Goal: Communication & Community: Answer question/provide support

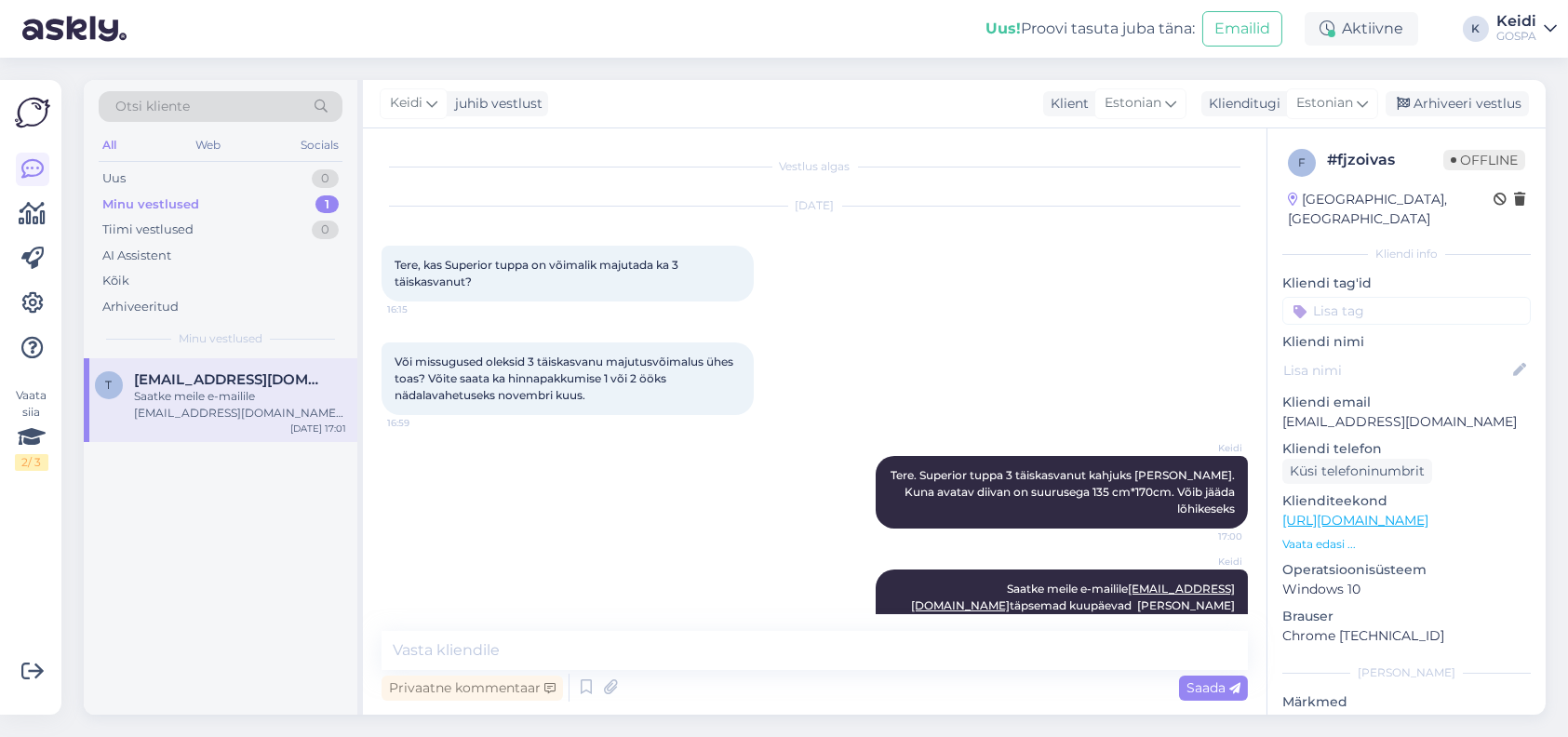
scroll to position [49, 0]
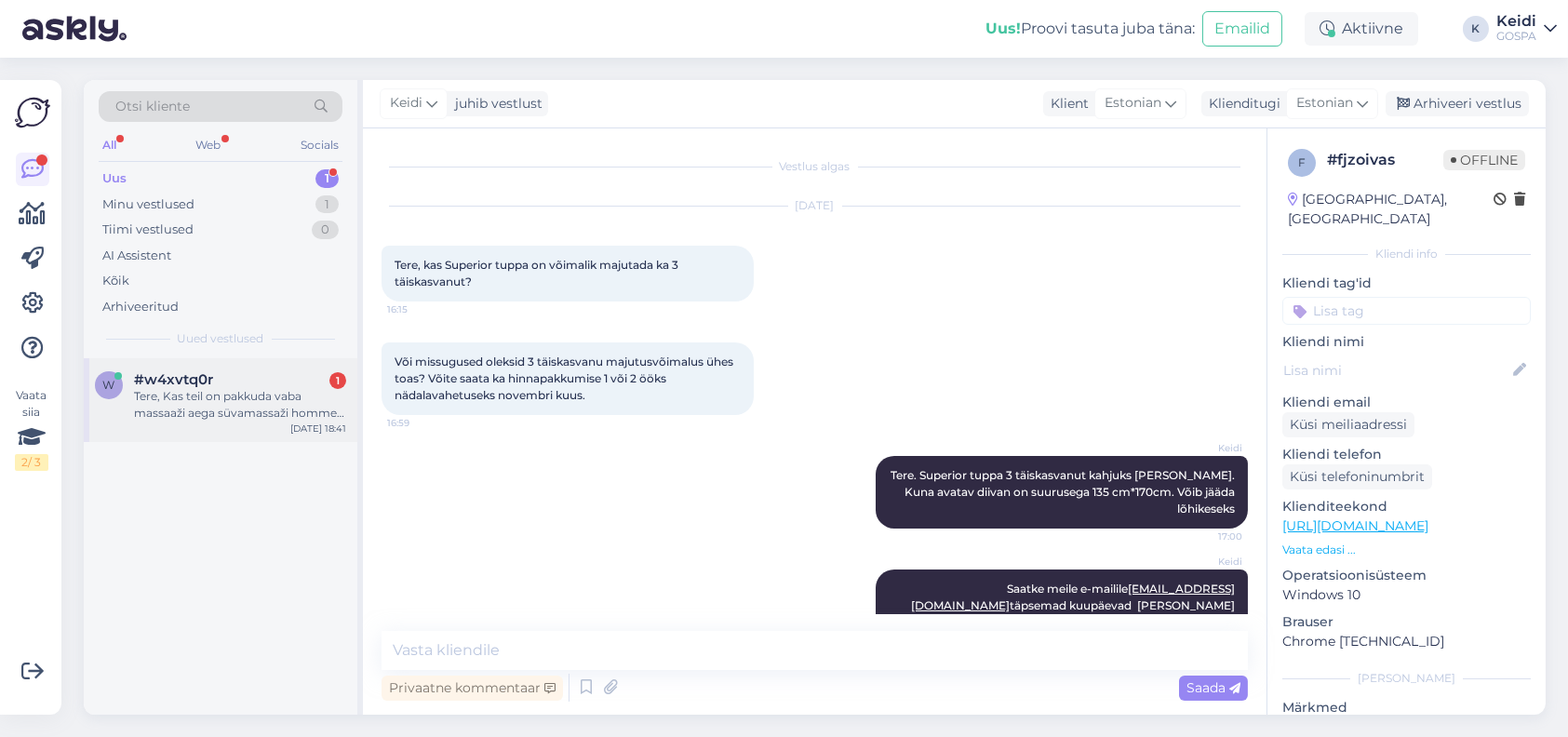
scroll to position [49, 0]
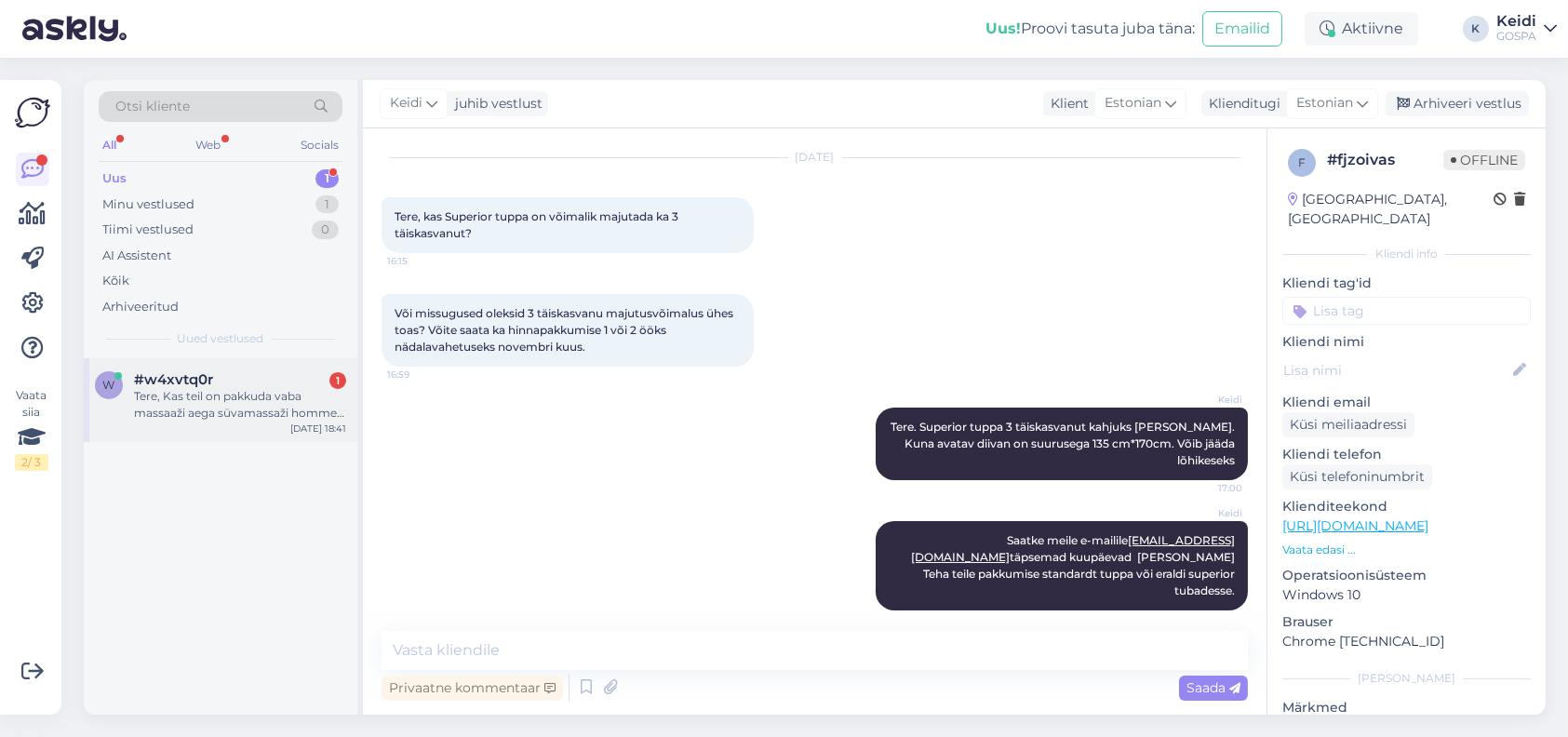
click at [189, 406] on div "Tere, Kas teil on pakkuda vaba massaaži aega süvamassaži homme õhtupoolikuks?" at bounding box center [239, 405] width 212 height 34
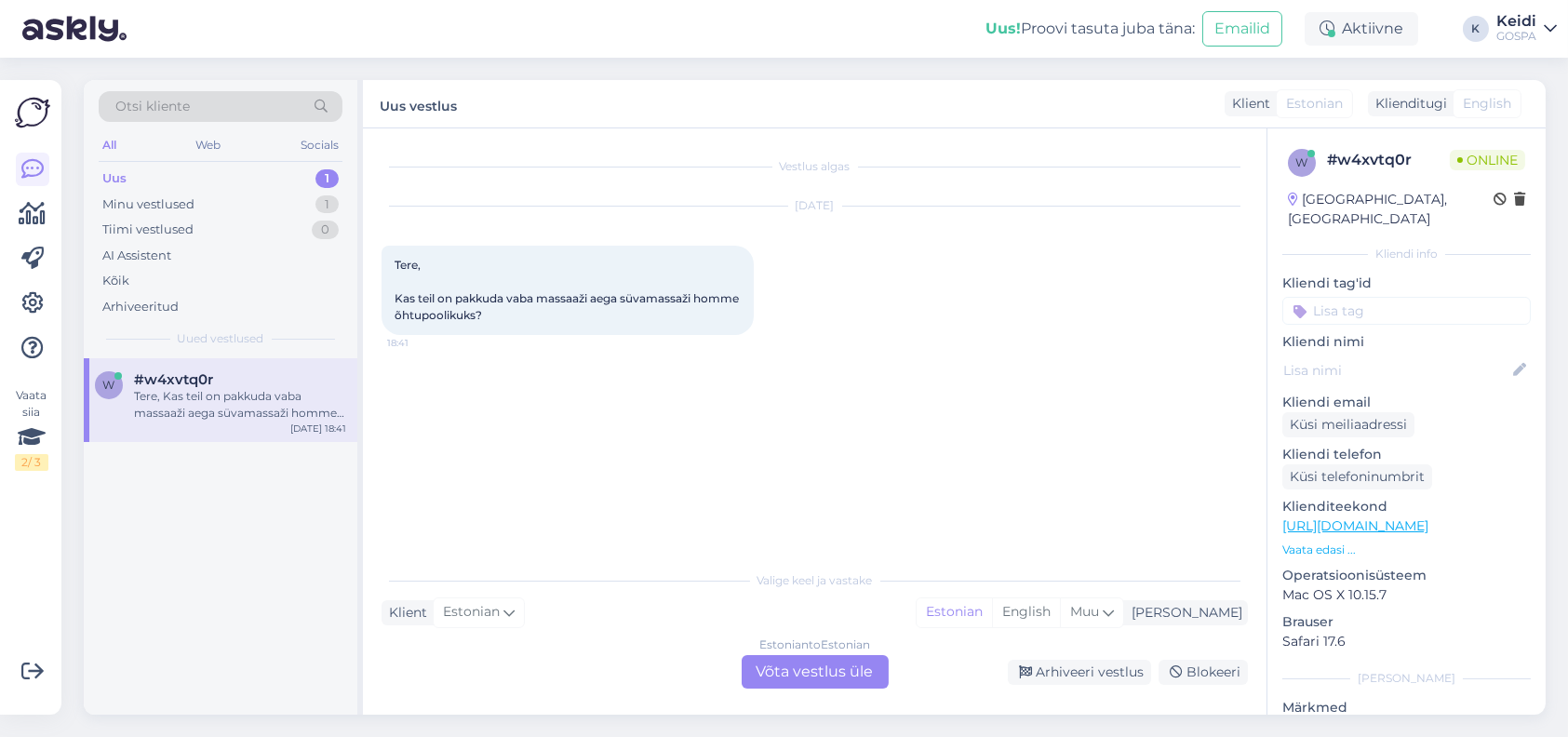
click at [819, 684] on div "Estonian to Estonian Võta vestlus üle" at bounding box center [814, 672] width 147 height 34
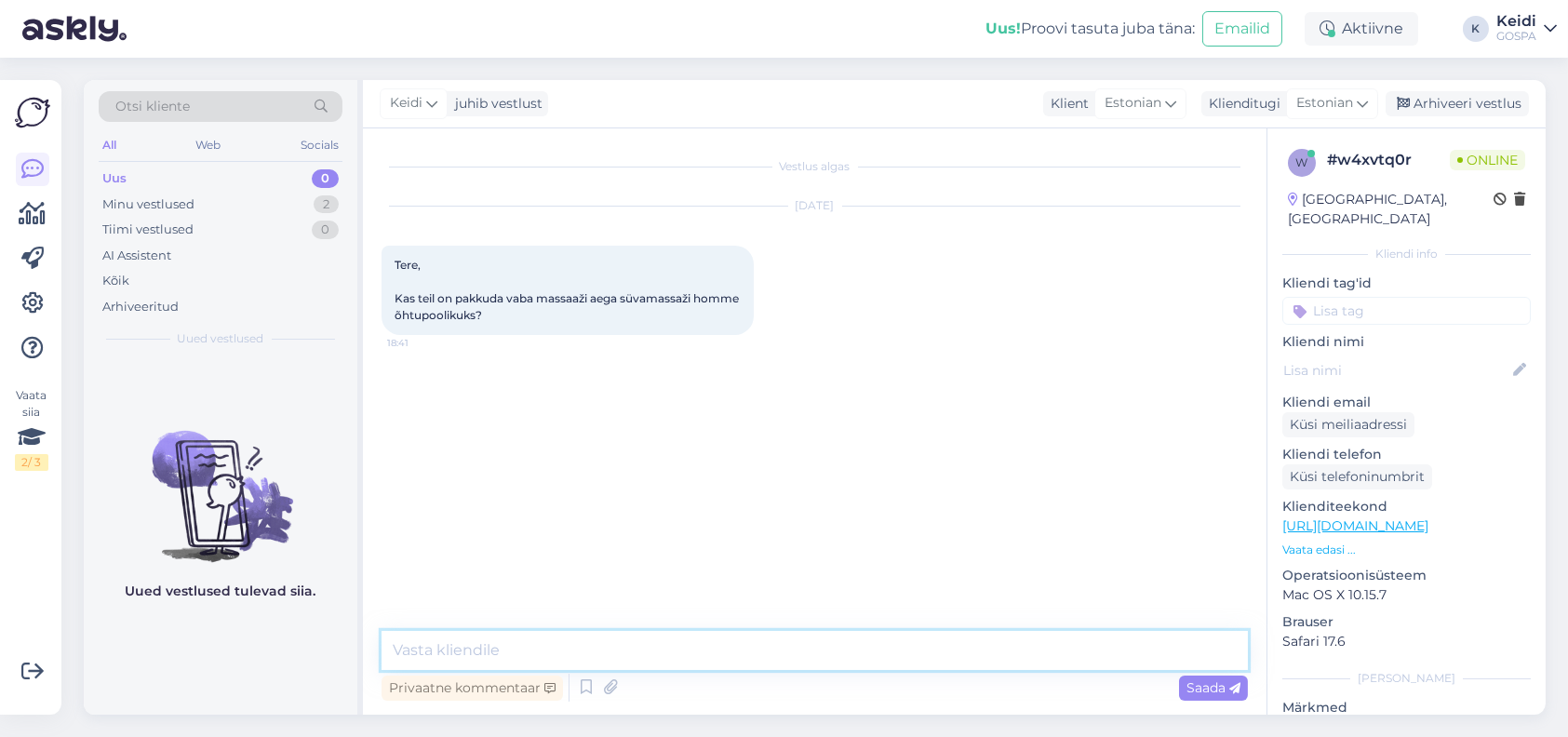
click at [529, 657] on textarea at bounding box center [814, 650] width 866 height 39
type textarea "Tere- Homme oleks 16.45 pakkuda süvamassaazi"
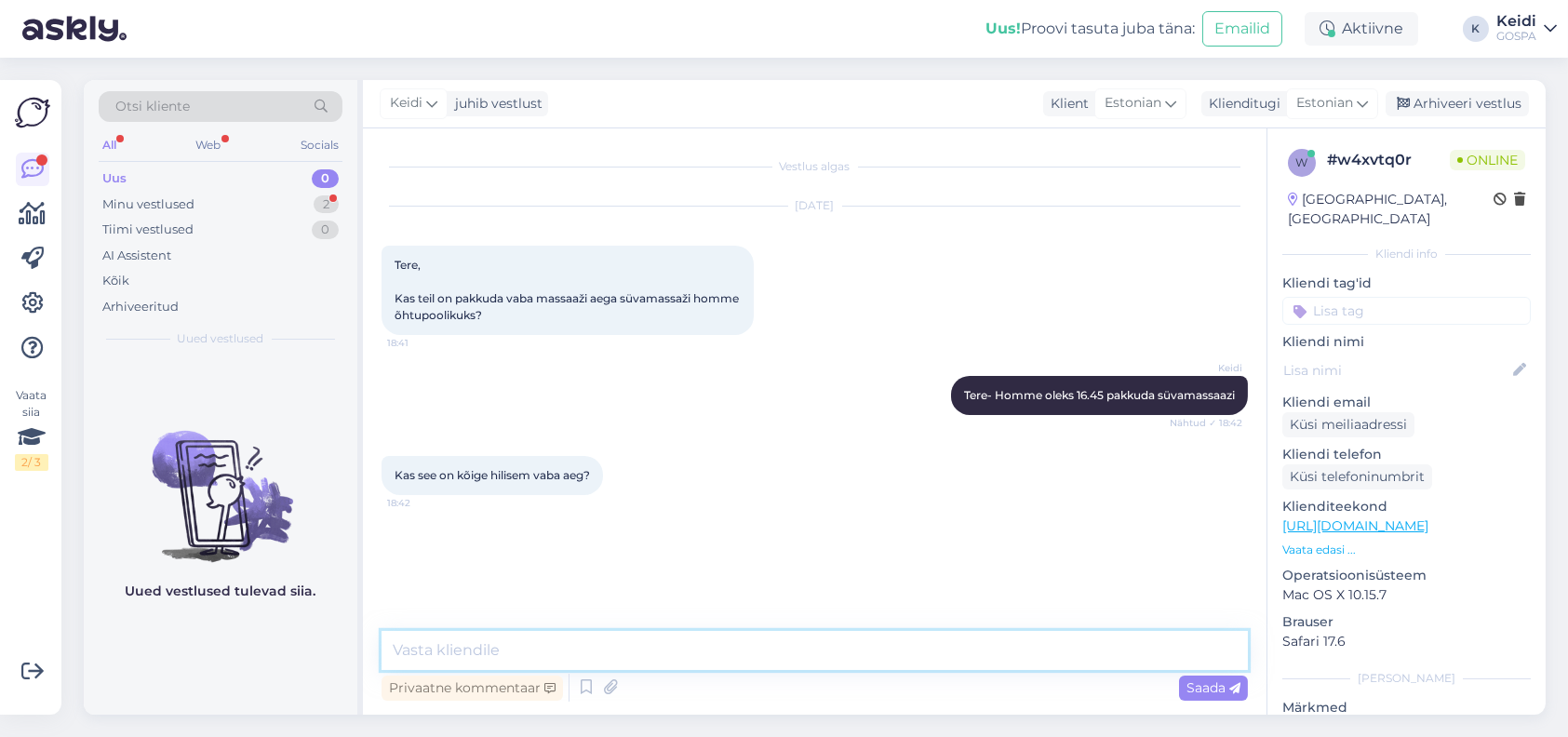
click at [473, 651] on textarea at bounding box center [814, 650] width 866 height 39
type textarea "jah"
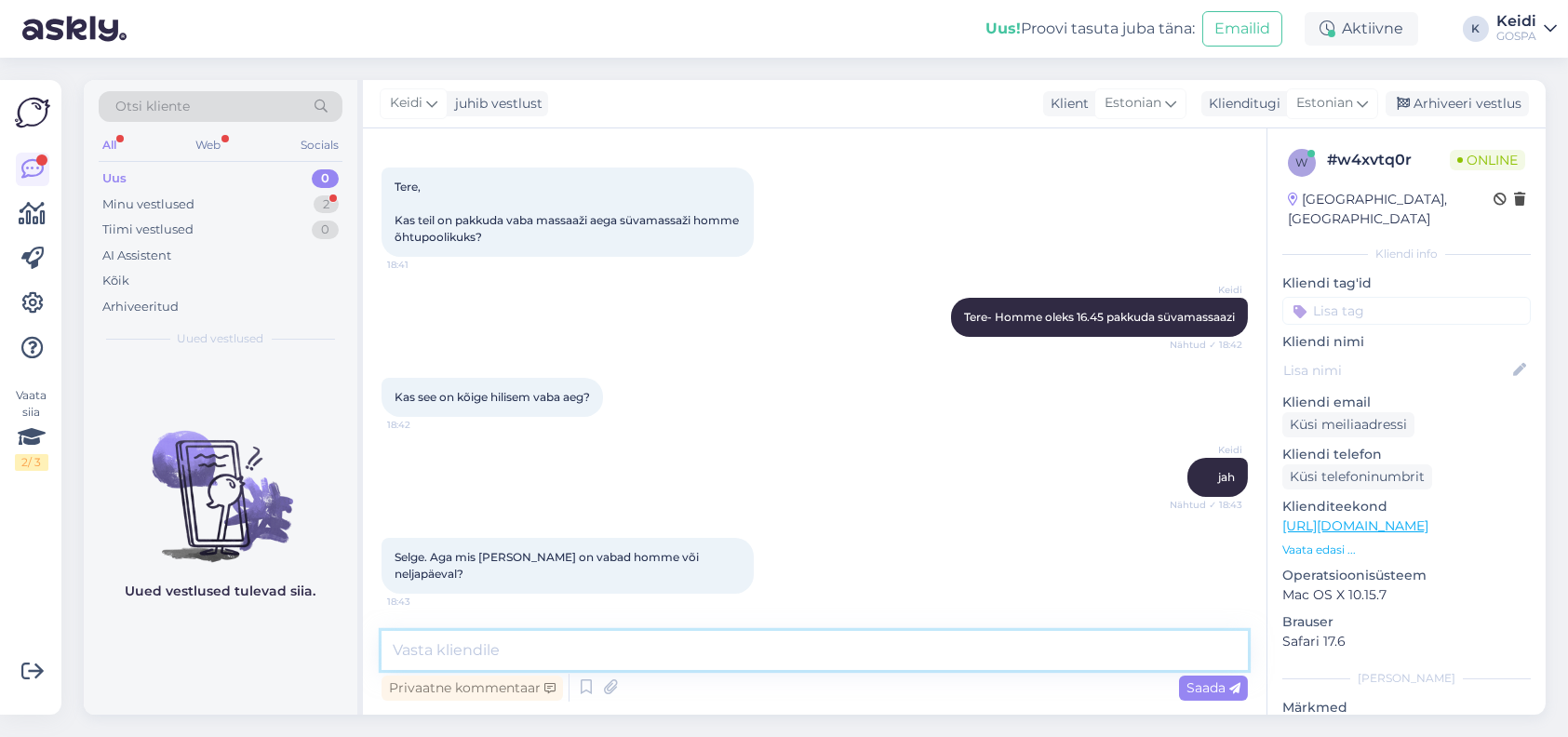
click at [506, 645] on textarea at bounding box center [814, 650] width 866 height 39
click at [531, 656] on textarea at bounding box center [814, 650] width 866 height 39
type textarea "homme oli 16.45 ja neljap oleks nii hommikul, kui ka õhtul 18.30"
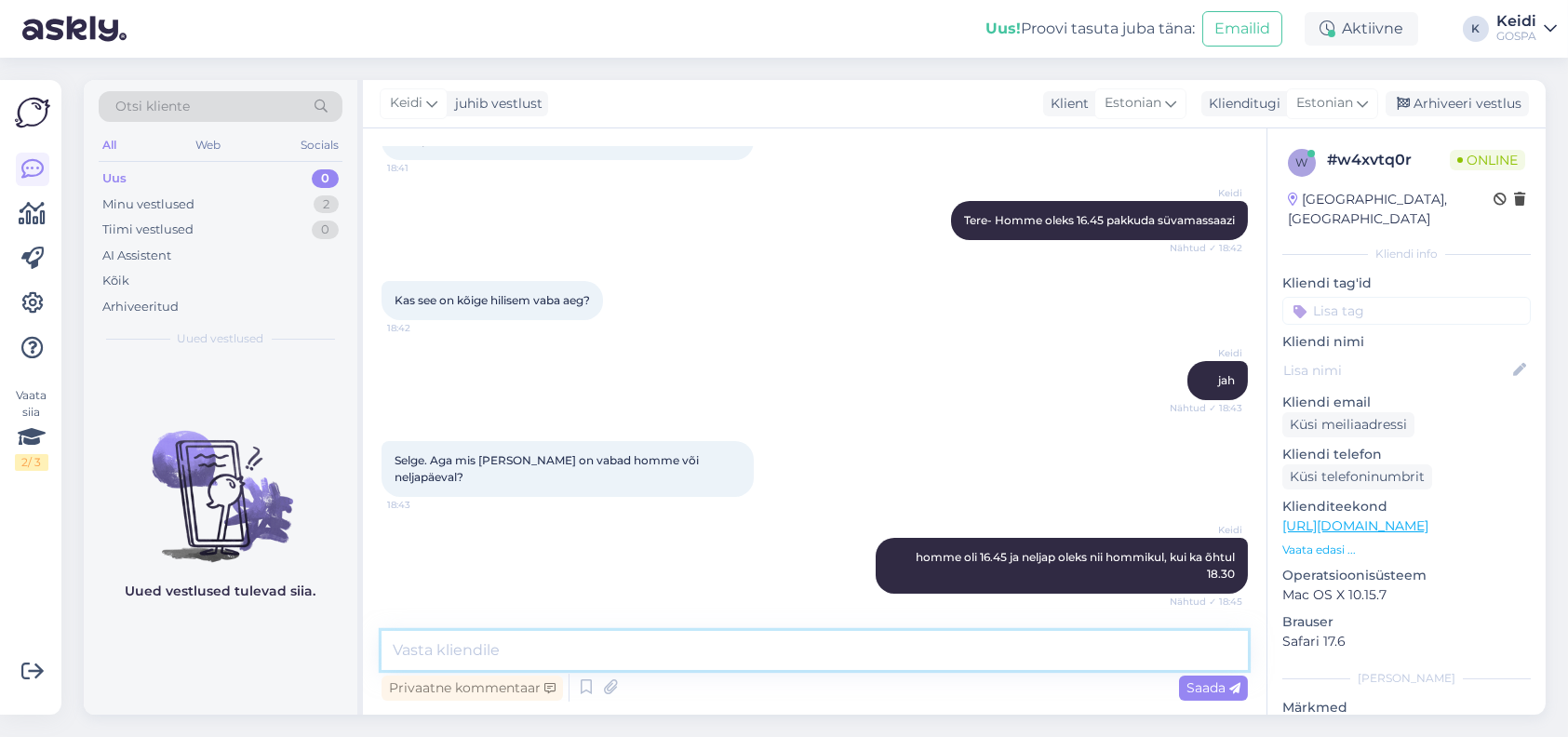
click at [455, 646] on textarea at bounding box center [814, 650] width 866 height 39
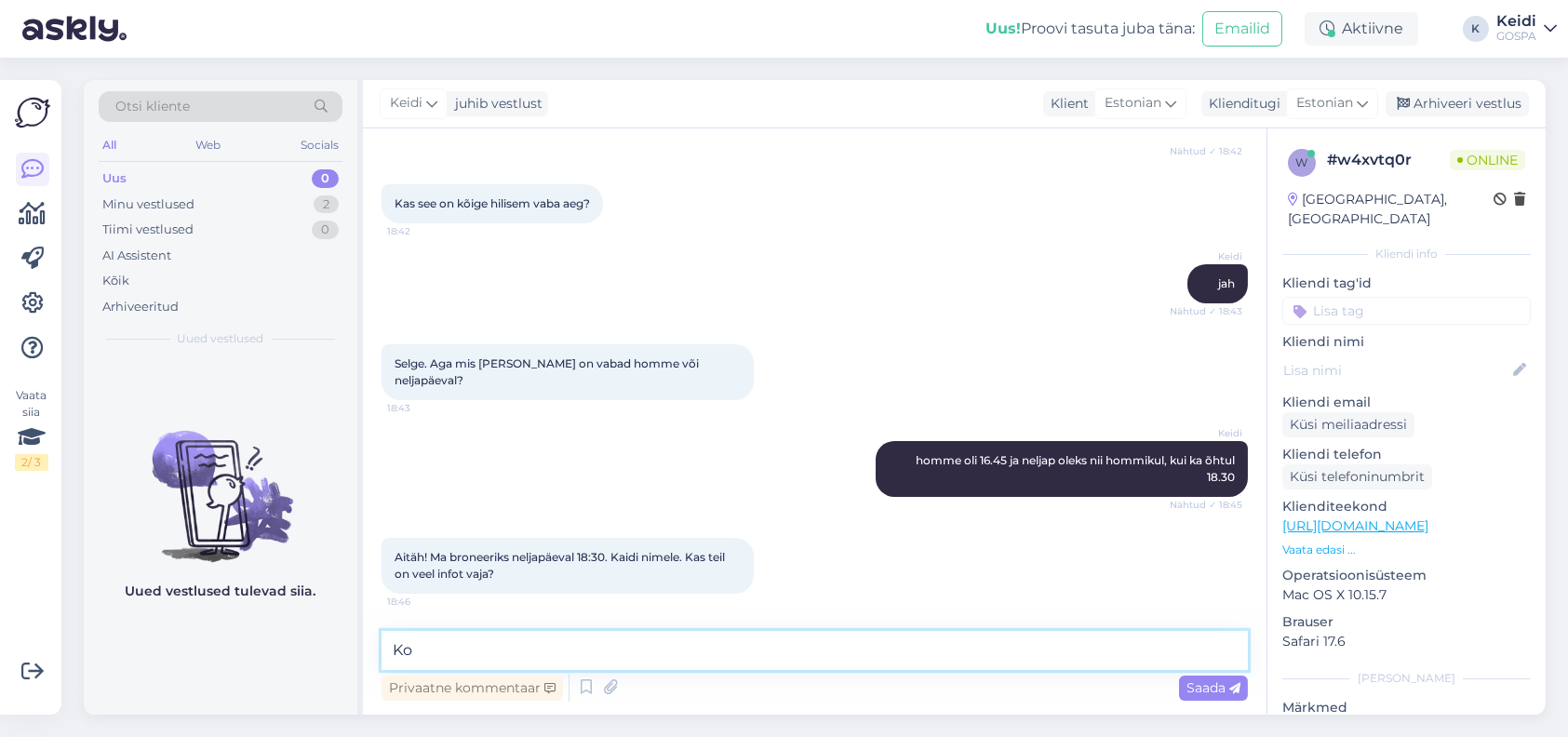
type textarea "K"
type textarea "kuidas on perekonnanimi?"
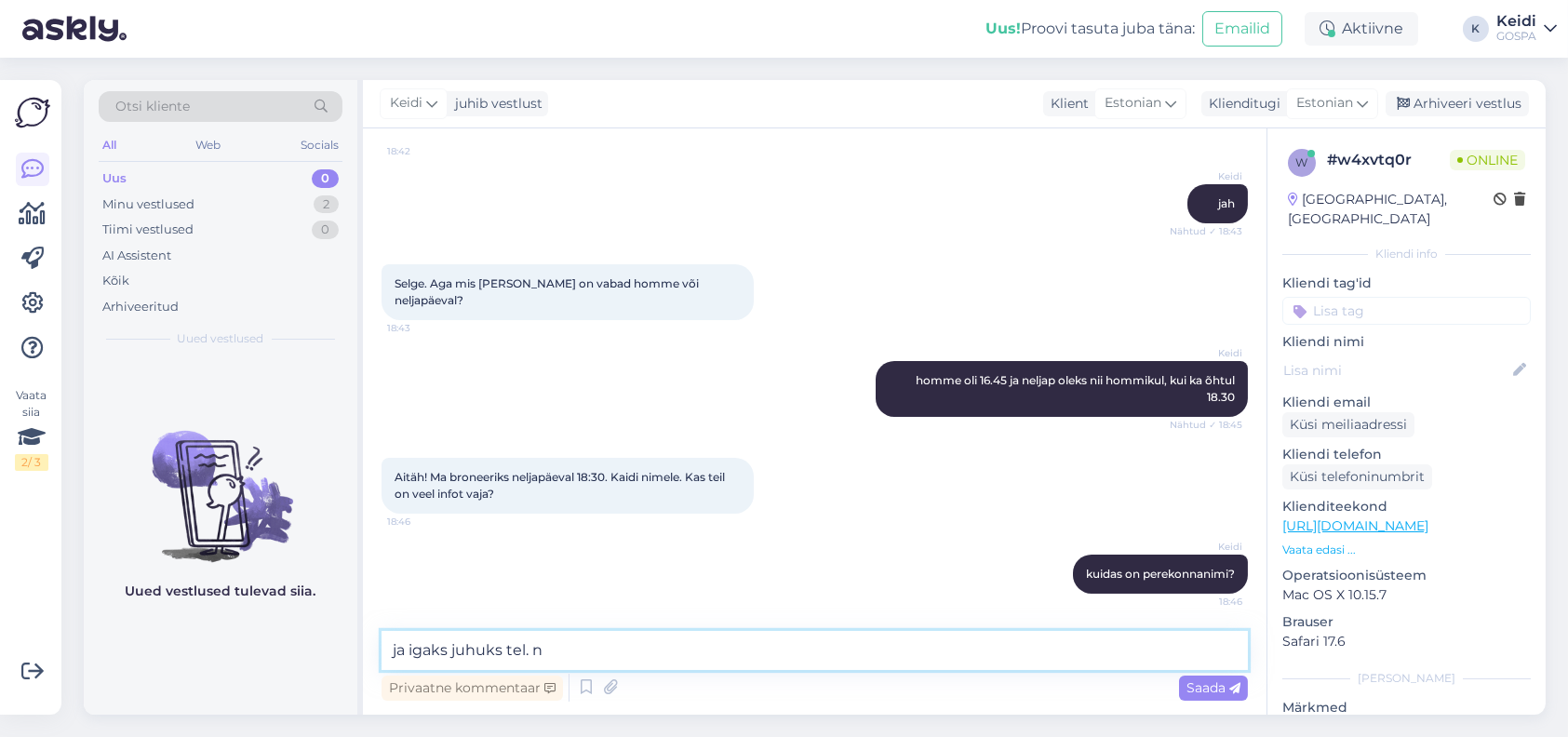
type textarea "ja igaks juhuks tel. nr"
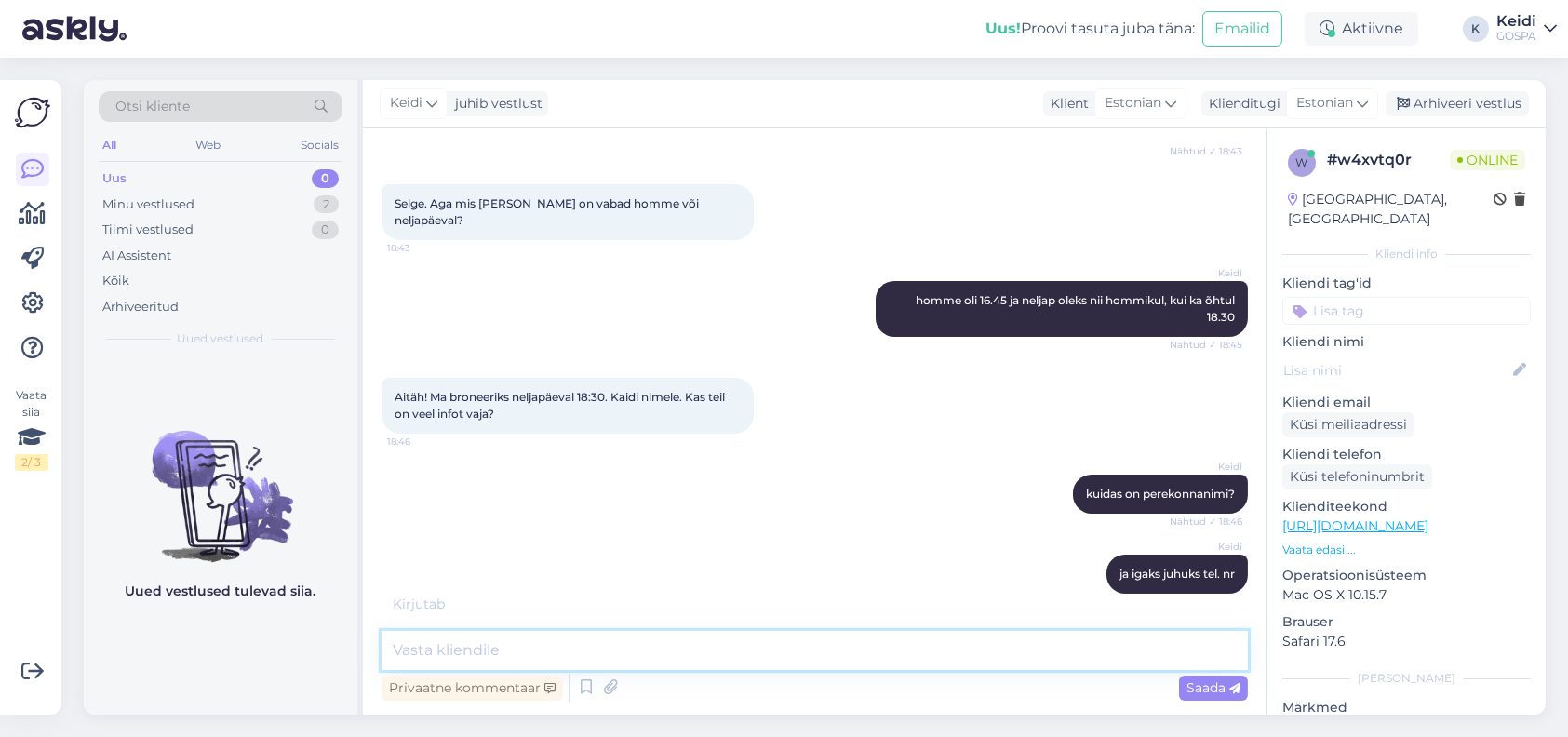
click at [426, 651] on textarea at bounding box center [814, 650] width 866 height 39
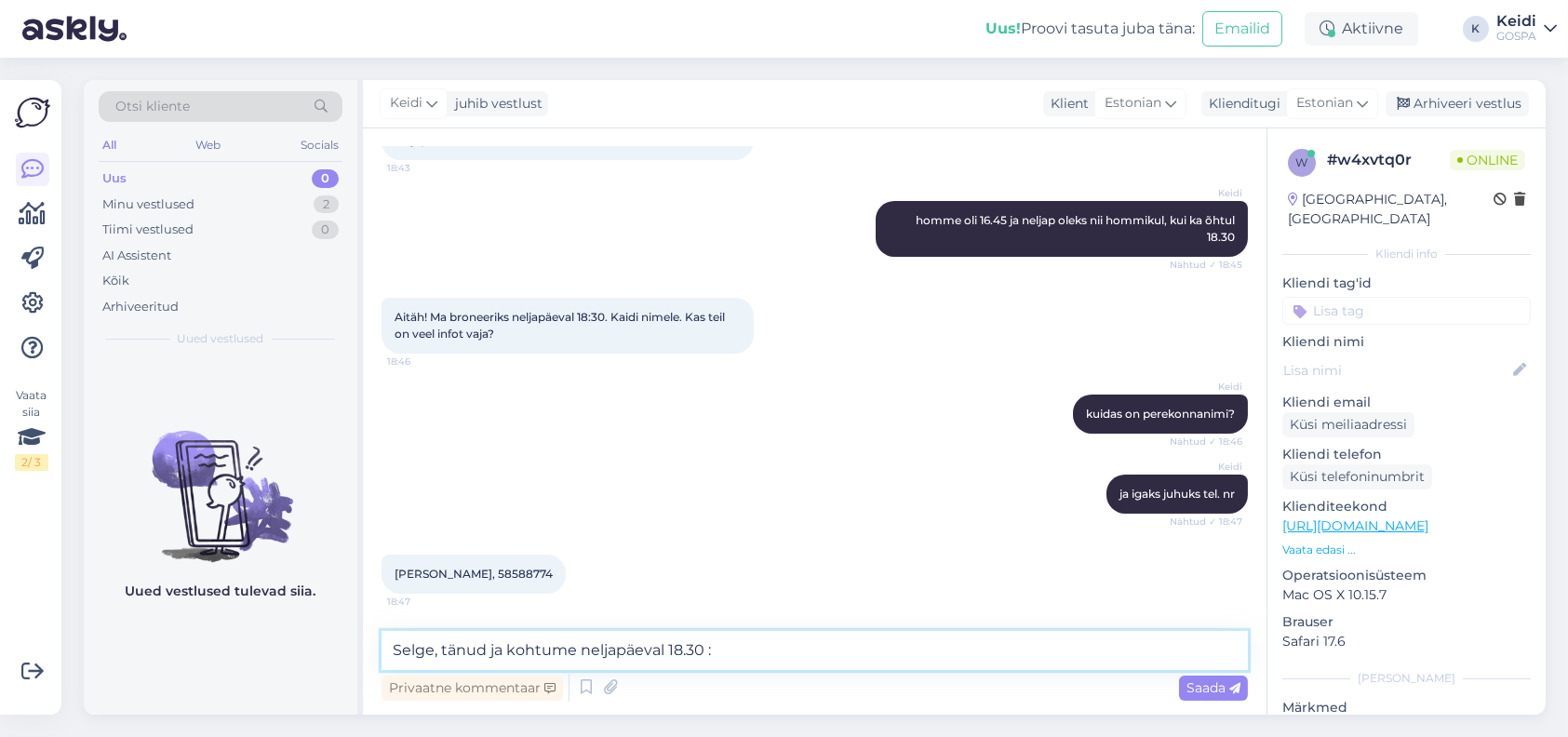
type textarea "Selge, tänud ja kohtume neljapäeval 18.30 :)"
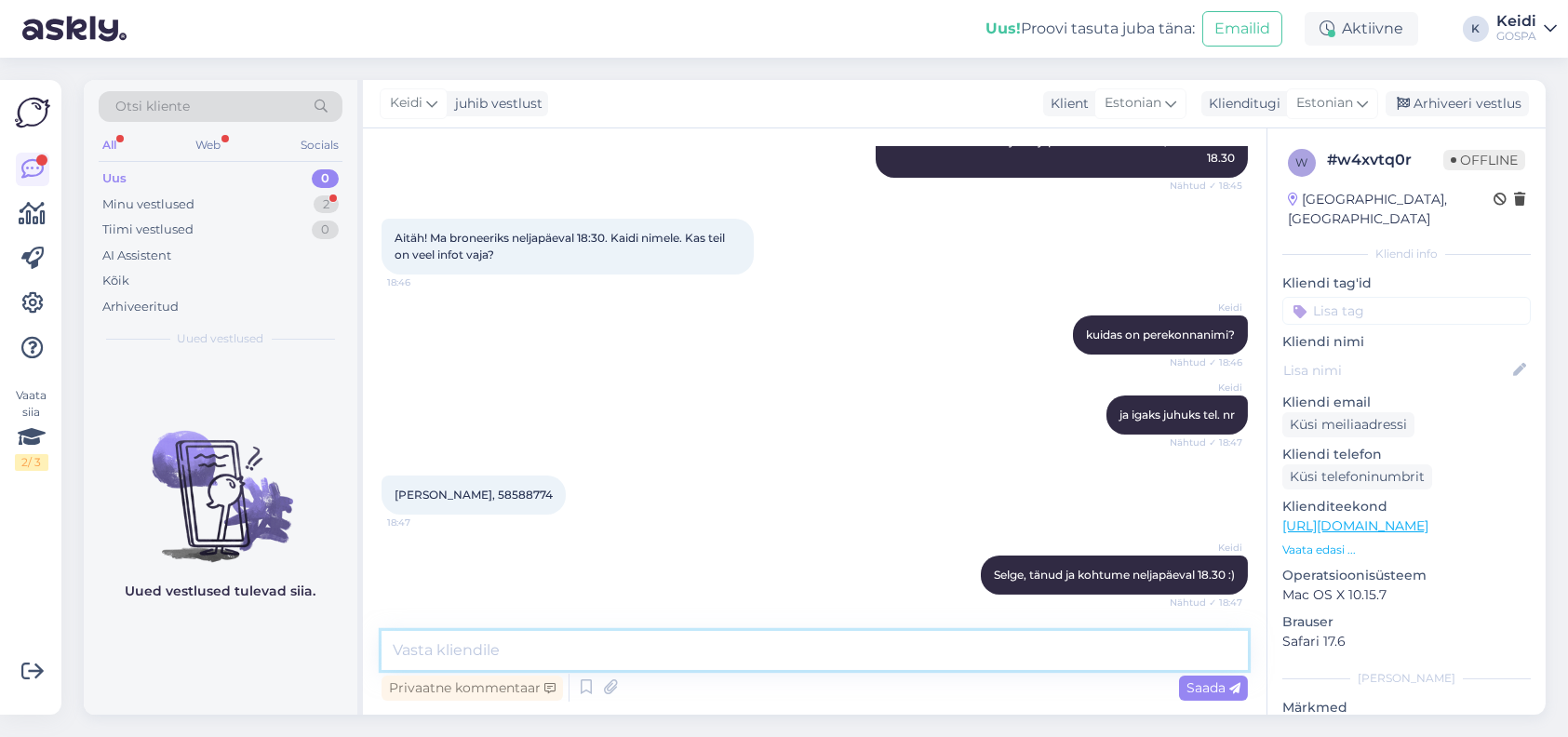
scroll to position [671, 0]
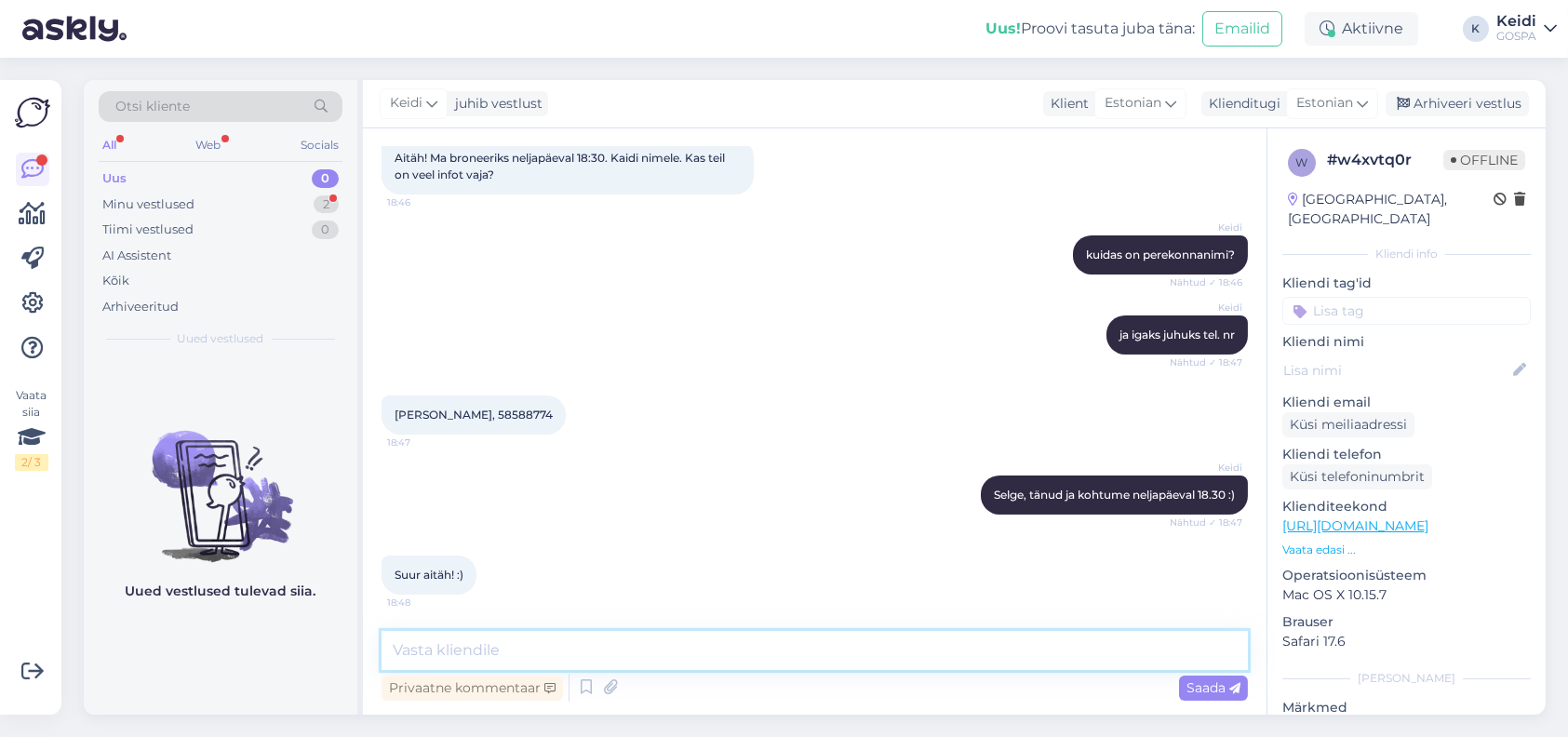
click at [724, 657] on textarea at bounding box center [814, 650] width 866 height 39
drag, startPoint x: 526, startPoint y: 408, endPoint x: 467, endPoint y: 416, distance: 59.5
click at [467, 416] on div "[PERSON_NAME], 58588774 18:47" at bounding box center [473, 415] width 184 height 39
copy span "58588774"
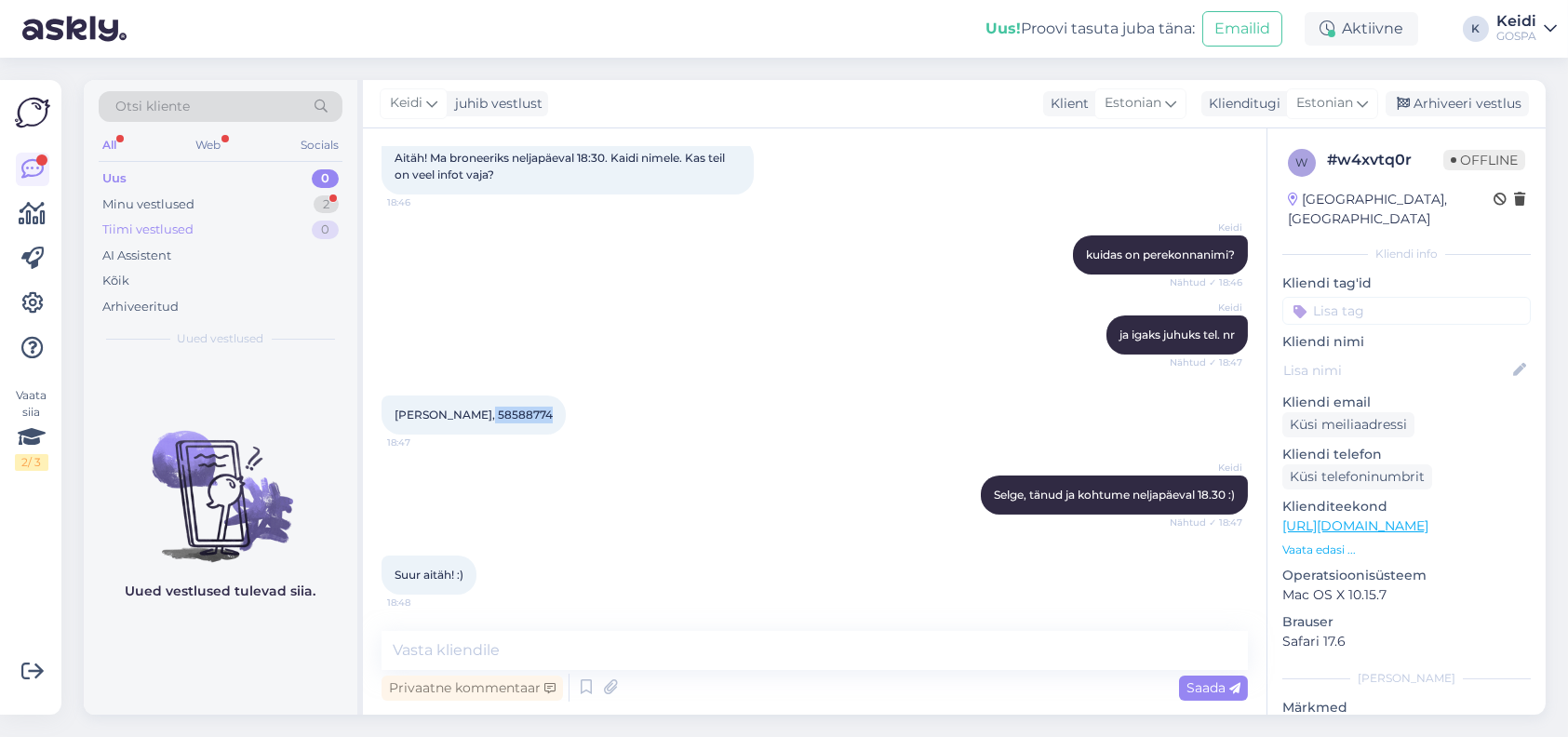
click at [117, 236] on div "Tiimi vestlused" at bounding box center [148, 229] width 91 height 19
click at [139, 139] on div "All Web Socials" at bounding box center [220, 147] width 244 height 29
click at [106, 139] on div "All" at bounding box center [109, 145] width 21 height 24
click at [157, 205] on div "Minu vestlused" at bounding box center [149, 204] width 92 height 19
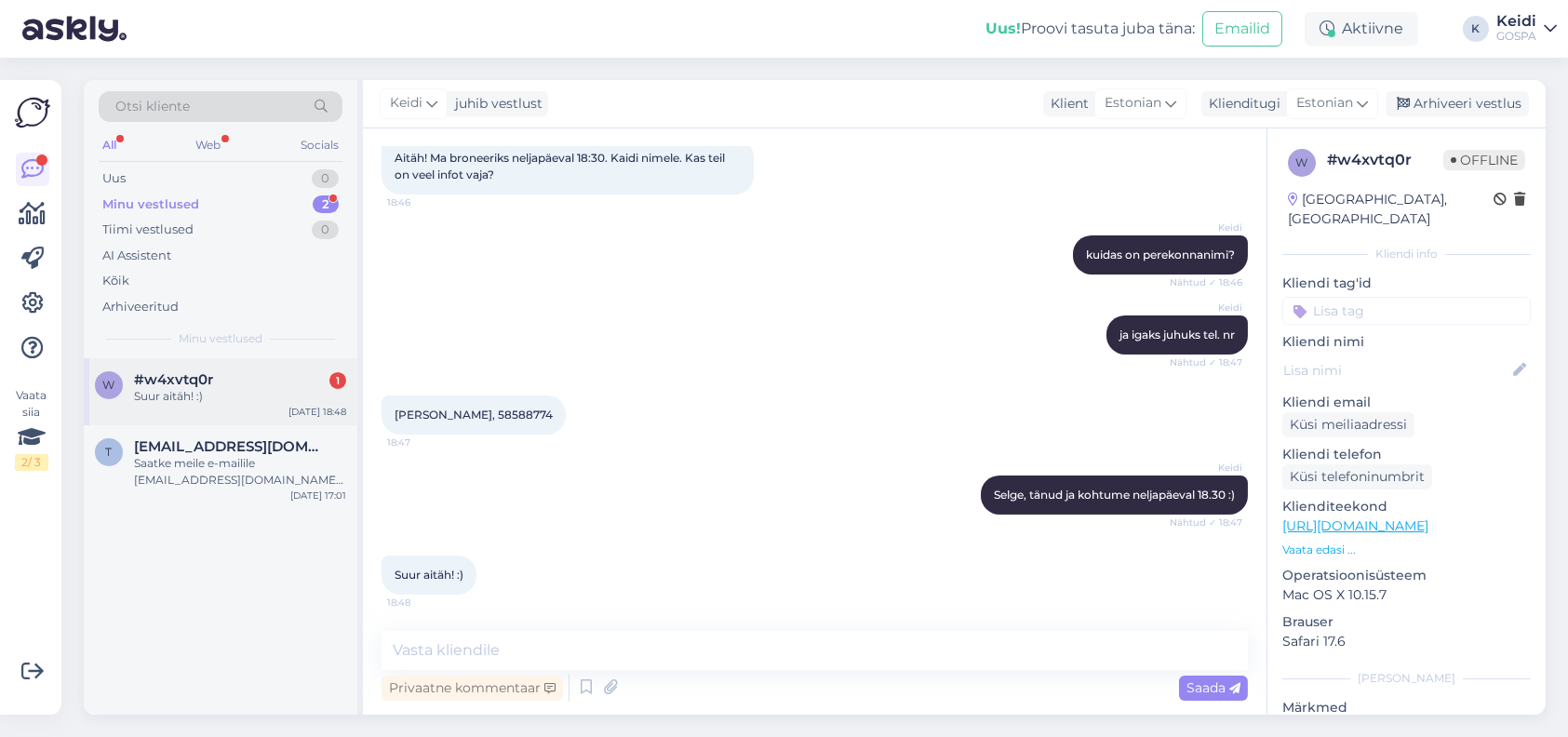
click at [228, 394] on div "Suur aitäh! :)" at bounding box center [239, 396] width 212 height 17
click at [212, 483] on div "Saatke meile e-mailile [EMAIL_ADDRESS][DOMAIN_NAME] täpsemad kuupäevad [PERSON_…" at bounding box center [239, 472] width 212 height 34
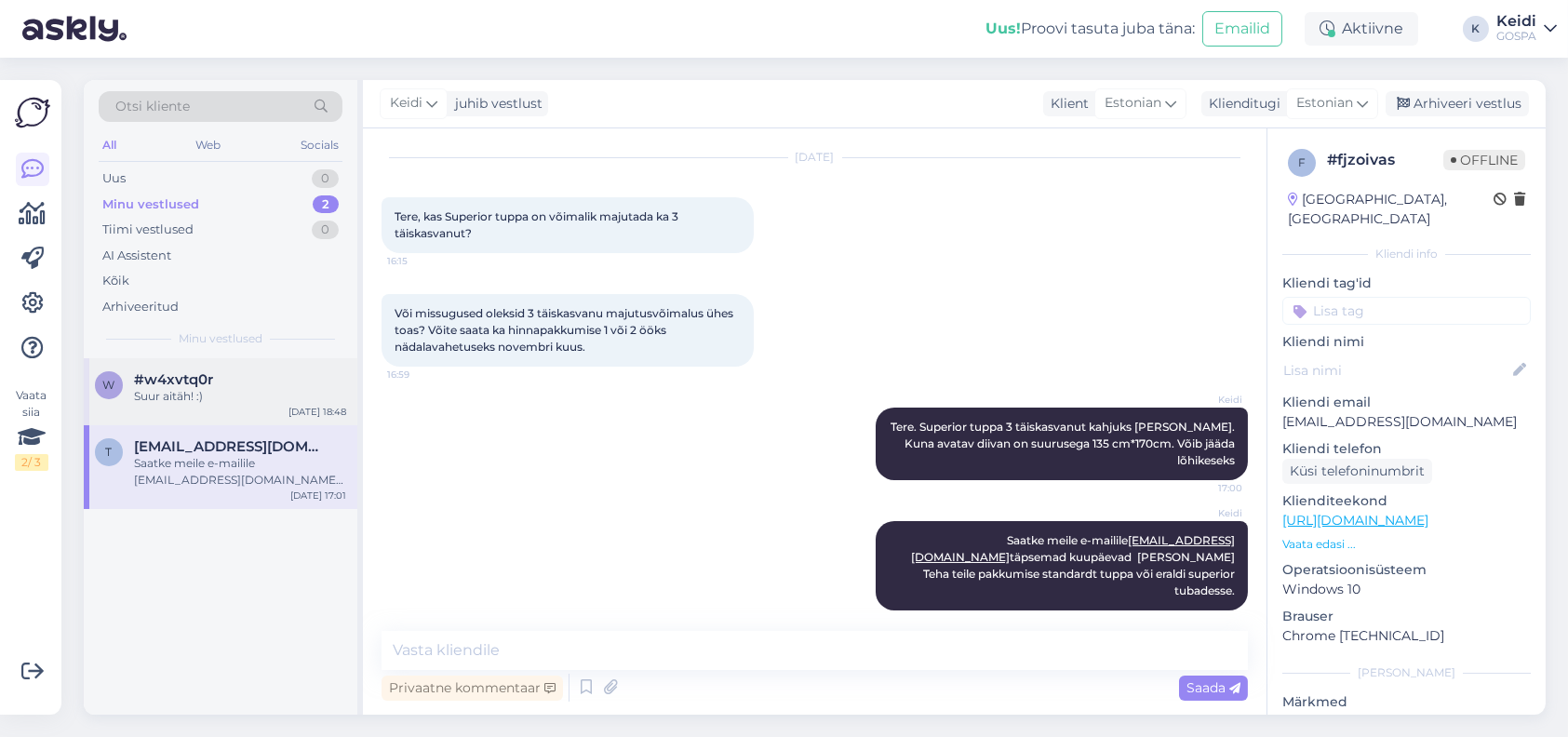
click at [232, 398] on div "Suur aitäh! :)" at bounding box center [239, 396] width 212 height 17
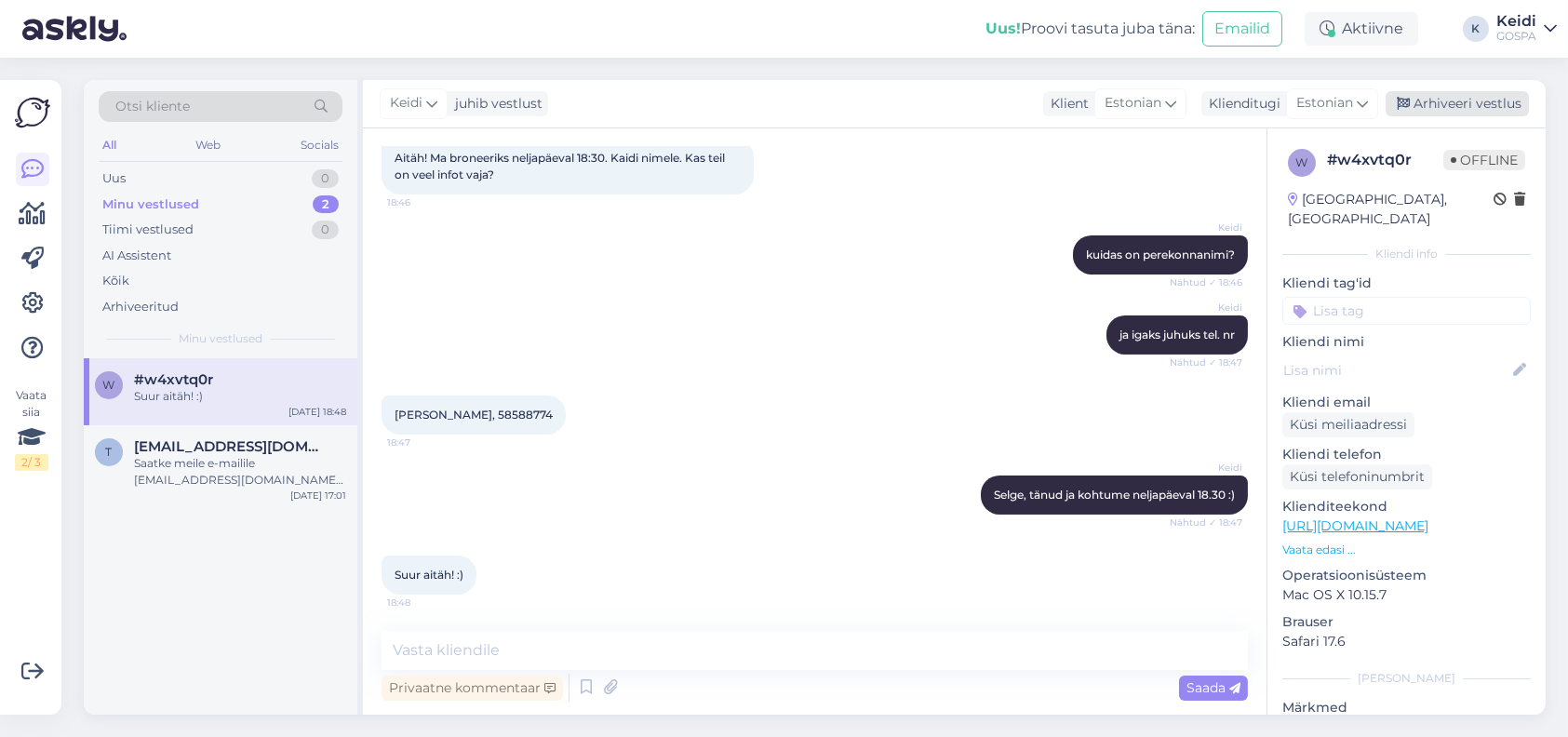
click at [1489, 109] on div "Arhiveeri vestlus" at bounding box center [1457, 103] width 144 height 25
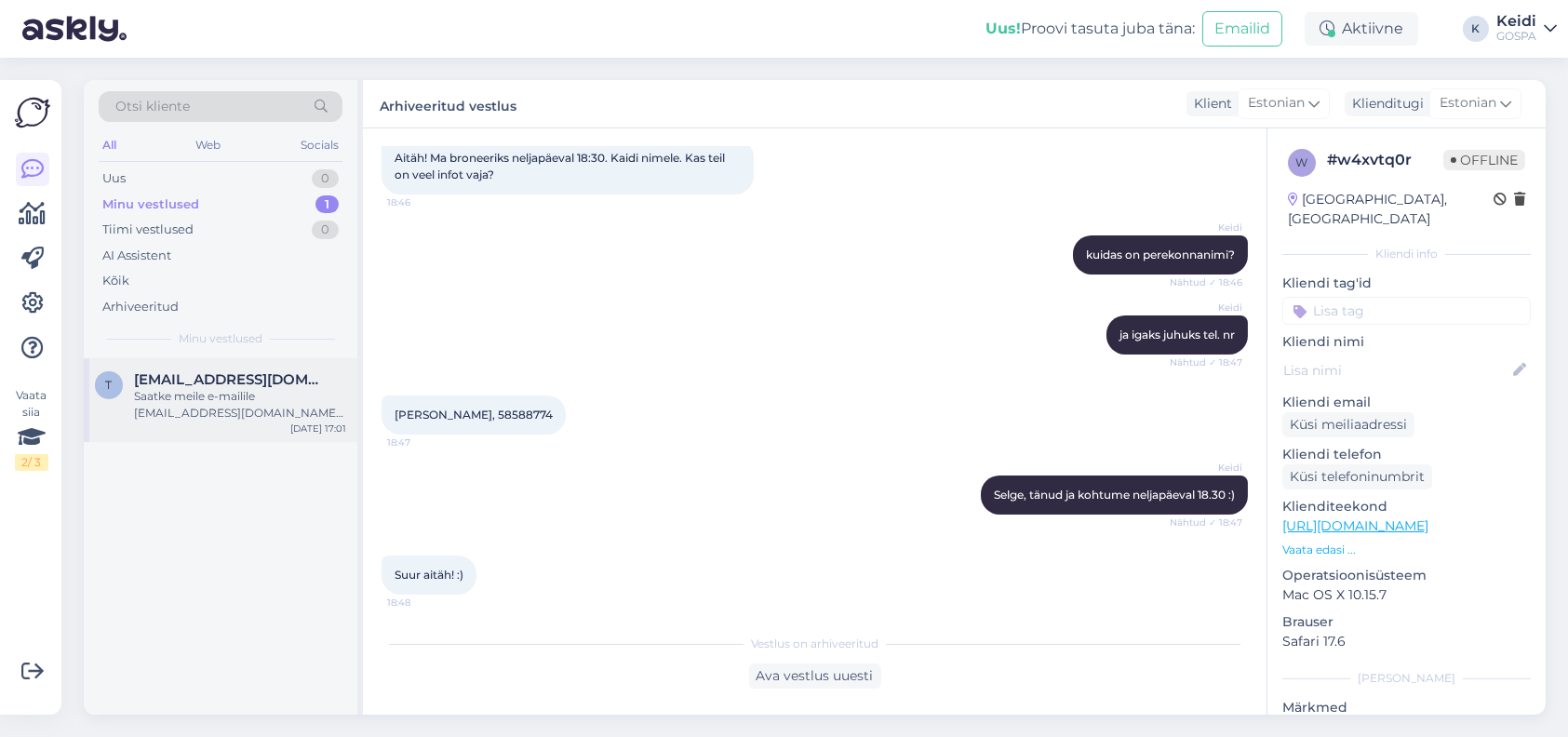
click at [194, 405] on div "Saatke meile e-mailile [EMAIL_ADDRESS][DOMAIN_NAME] täpsemad kuupäevad [PERSON_…" at bounding box center [239, 405] width 212 height 34
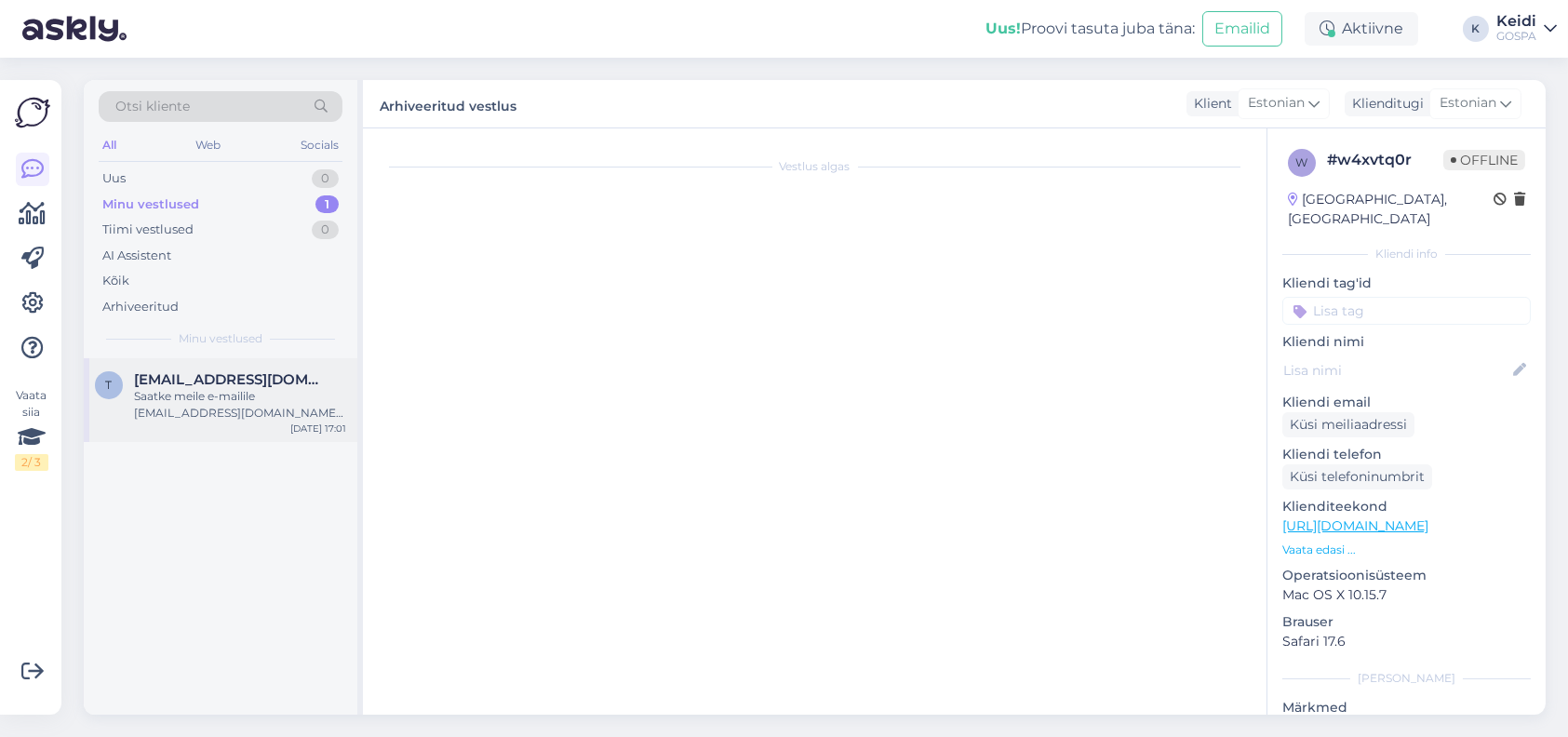
scroll to position [49, 0]
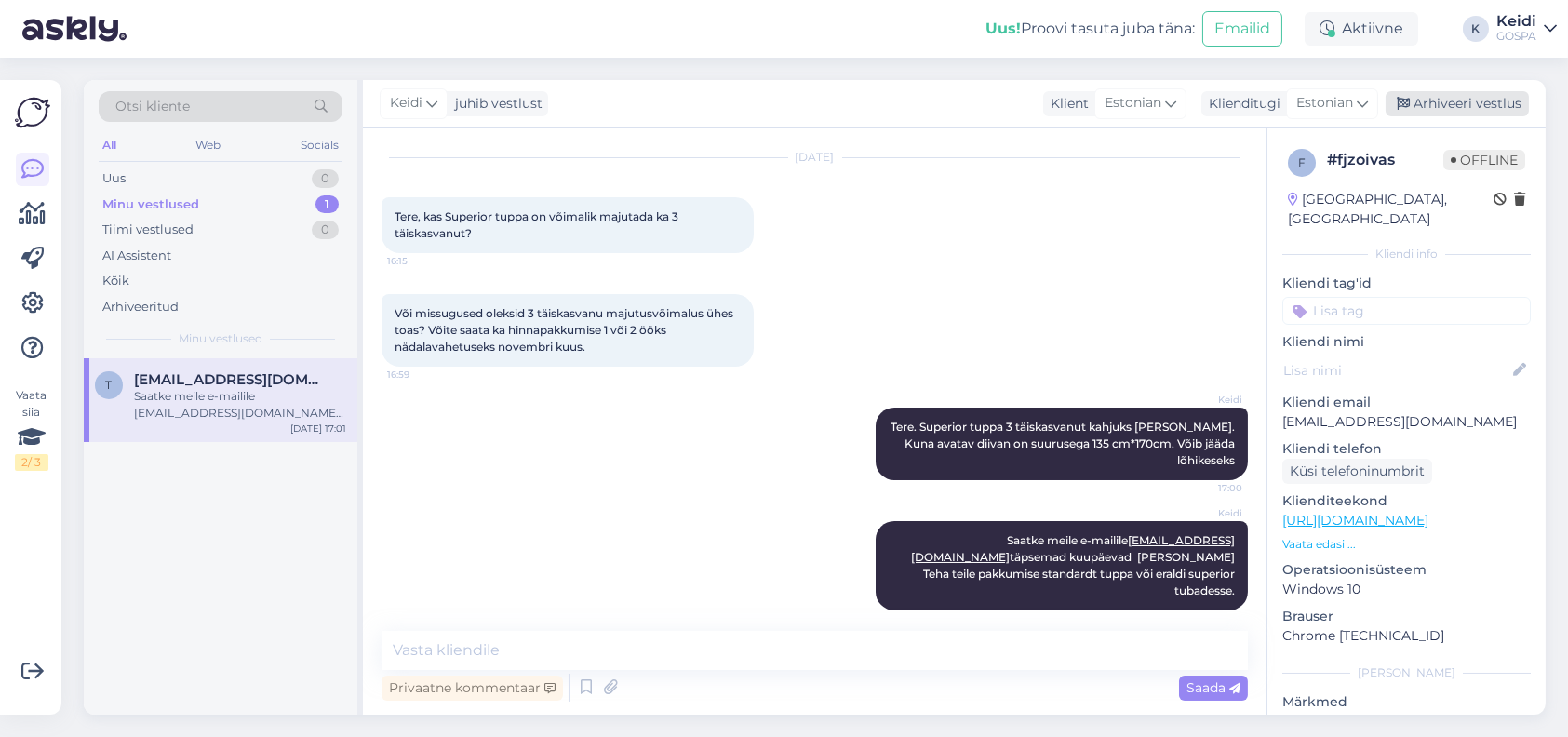
click at [1455, 106] on div "Arhiveeri vestlus" at bounding box center [1457, 103] width 144 height 25
